Goal: Transaction & Acquisition: Purchase product/service

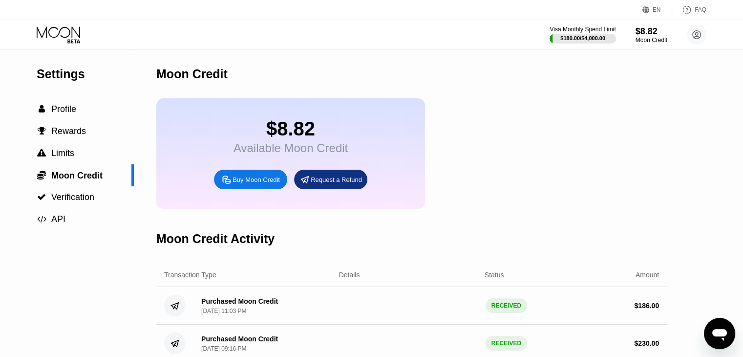
click at [240, 184] on div "Buy Moon Credit" at bounding box center [256, 179] width 47 height 8
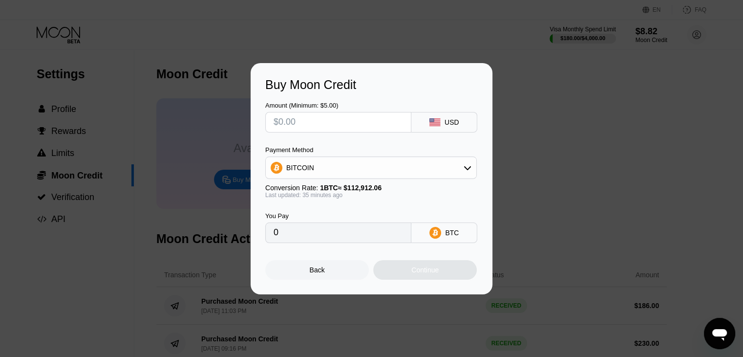
click at [328, 129] on input "text" at bounding box center [338, 122] width 129 height 20
type input "$5"
type input "0.00004431"
type input "$50"
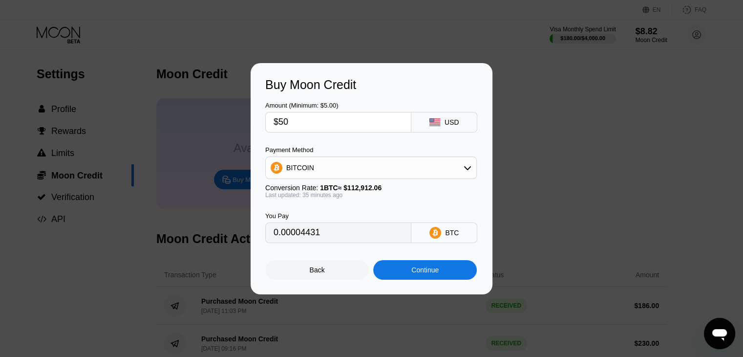
type input "0.00044309"
type input "$50"
click at [400, 271] on div "Continue" at bounding box center [425, 270] width 104 height 20
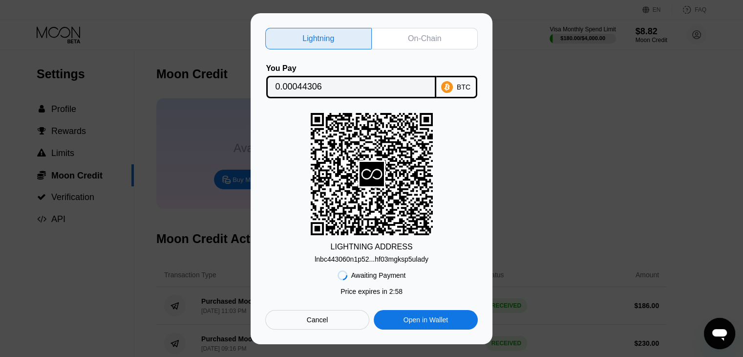
click at [425, 34] on div "On-Chain" at bounding box center [424, 39] width 33 height 10
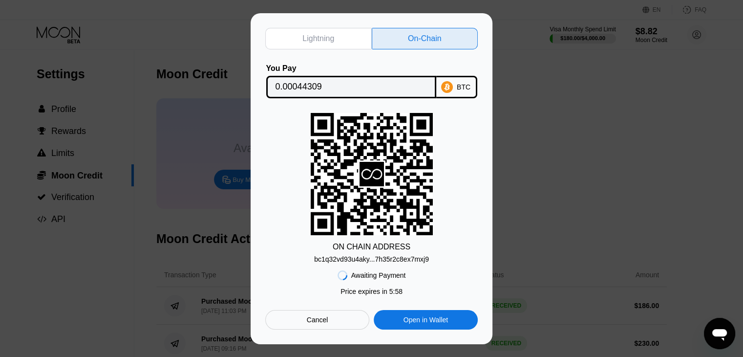
click at [350, 85] on input "0.00044309" at bounding box center [351, 87] width 151 height 20
click at [369, 259] on div "bc1q32vd93u4aky...7h35r2c8ex7mxj9" at bounding box center [371, 259] width 115 height 8
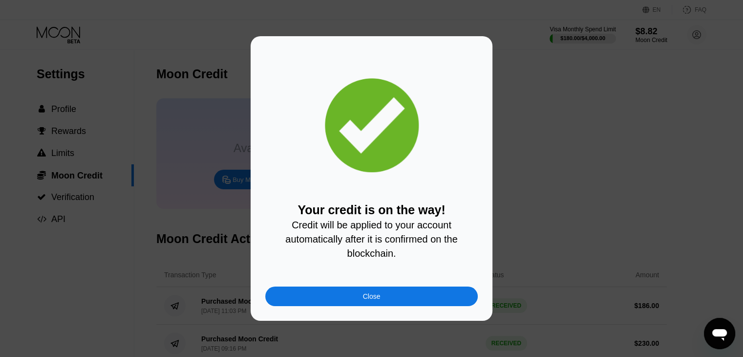
click at [364, 306] on div "Close" at bounding box center [371, 296] width 212 height 20
